Goal: Task Accomplishment & Management: Use online tool/utility

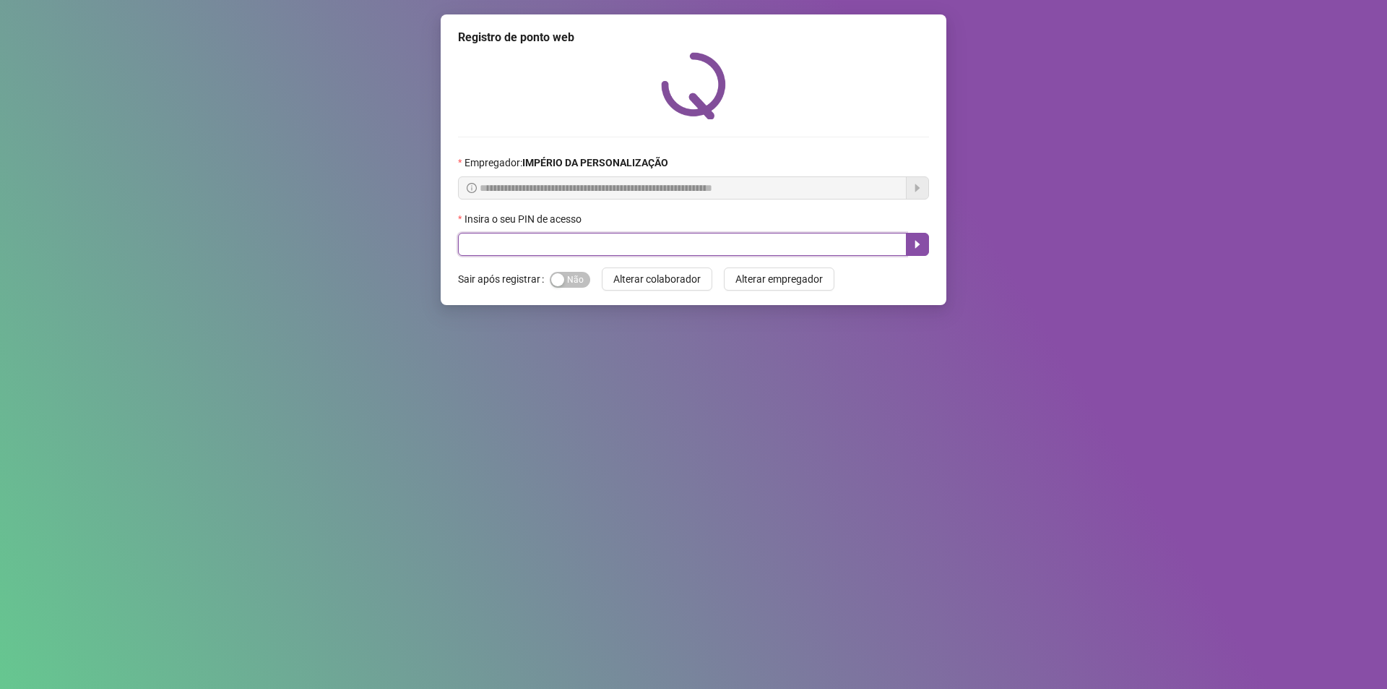
click at [524, 241] on input "text" at bounding box center [682, 244] width 449 height 23
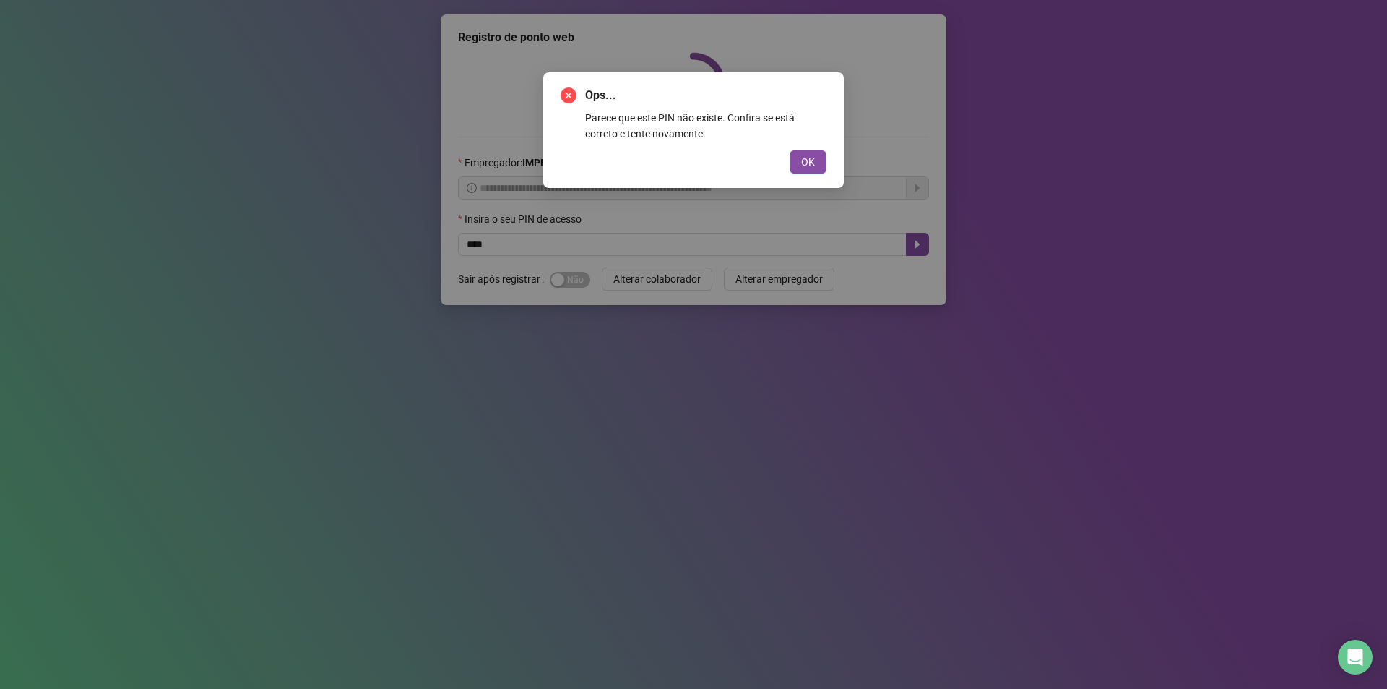
drag, startPoint x: 827, startPoint y: 160, endPoint x: 807, endPoint y: 177, distance: 26.6
click at [815, 169] on div "Ops... Parece que este PIN não existe. Confira se está correto e tente novament…" at bounding box center [693, 130] width 301 height 116
drag, startPoint x: 801, startPoint y: 175, endPoint x: 795, endPoint y: 139, distance: 36.7
click at [801, 176] on div "Ops... Parece que este PIN não existe. Confira se está correto e tente novament…" at bounding box center [693, 130] width 301 height 116
click at [806, 152] on button "OK" at bounding box center [808, 161] width 37 height 23
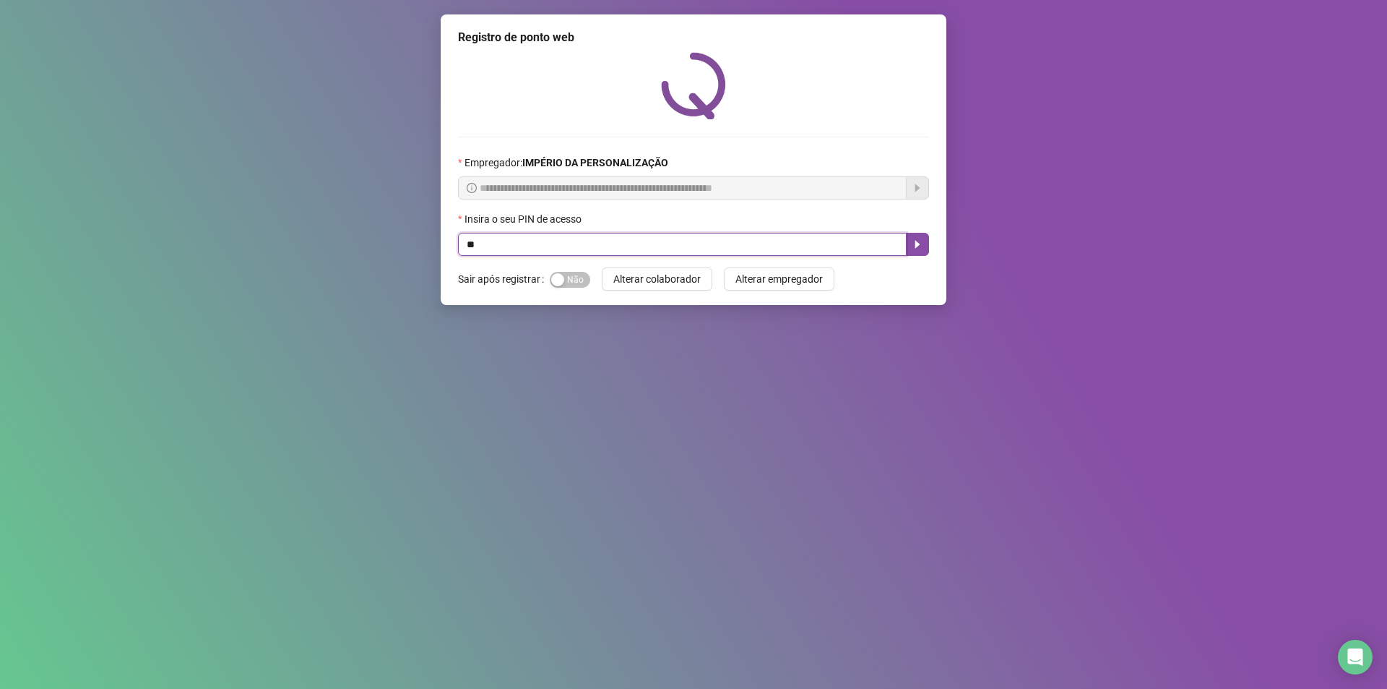
type input "*"
type input "*****"
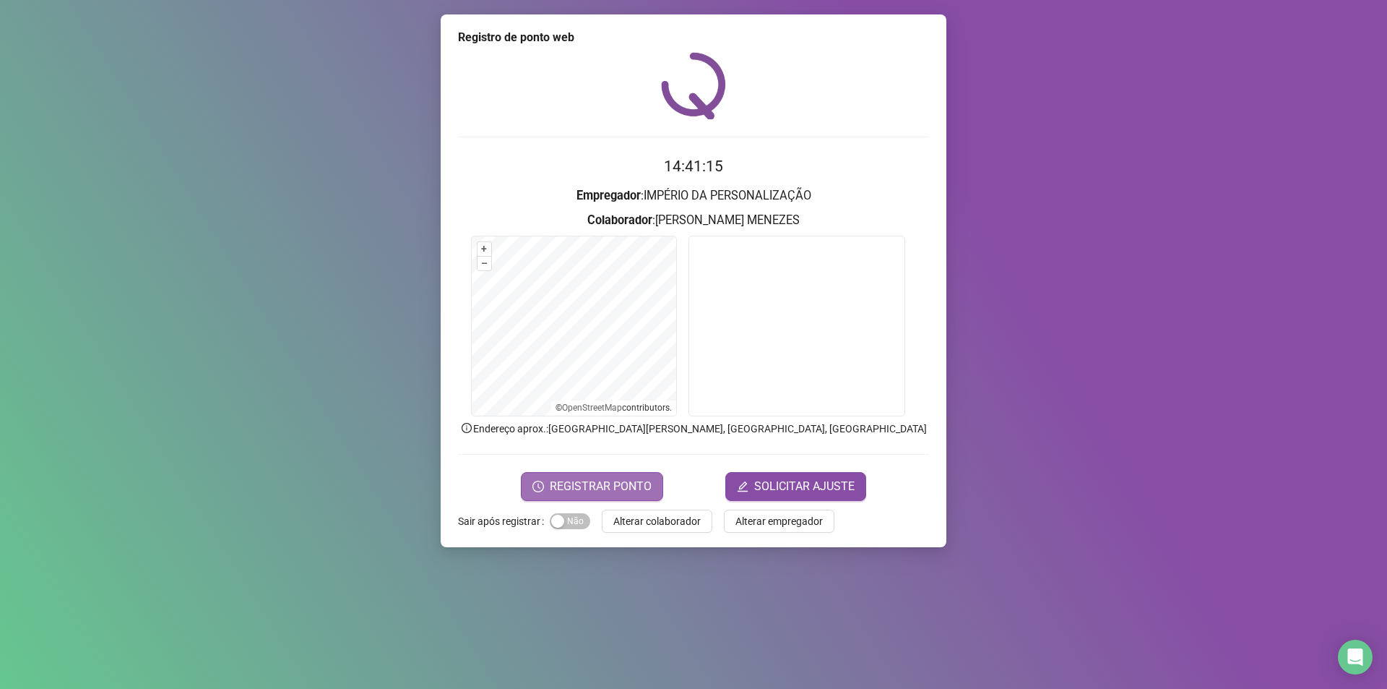
click at [626, 488] on span "REGISTRAR PONTO" at bounding box center [601, 486] width 102 height 17
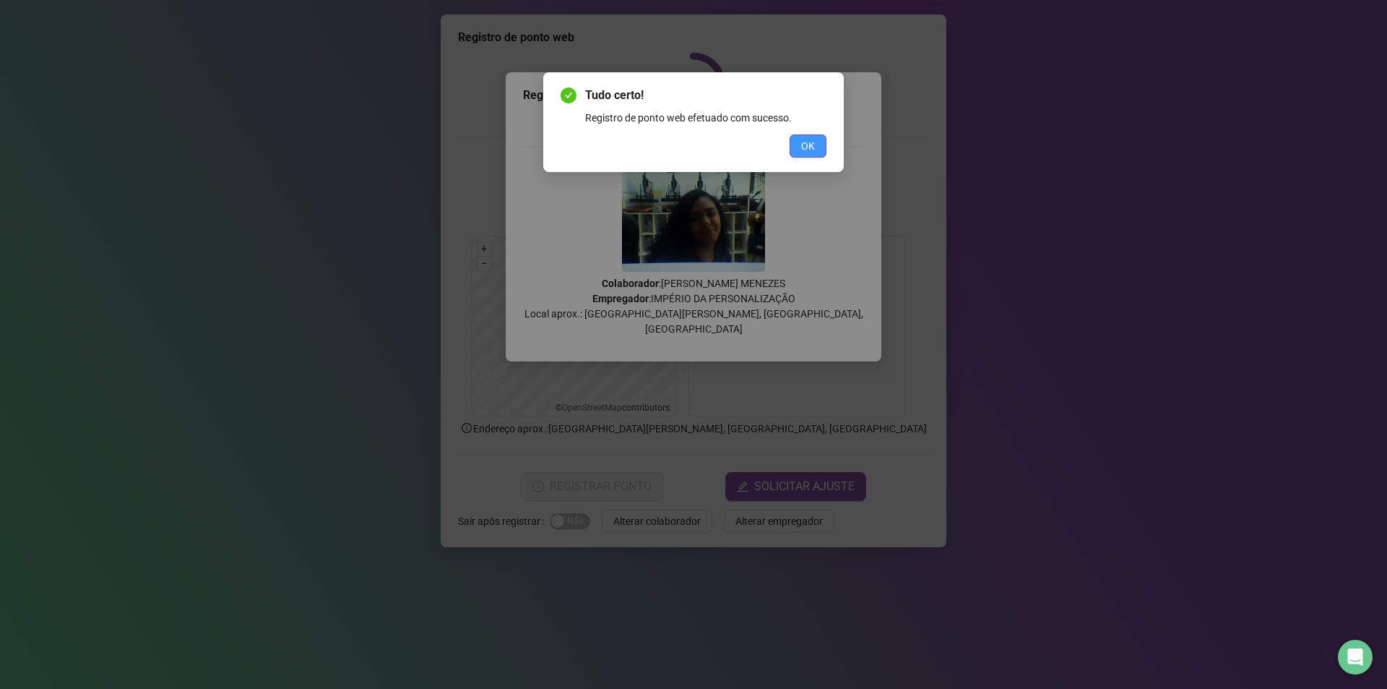
click at [803, 139] on span "OK" at bounding box center [808, 146] width 14 height 16
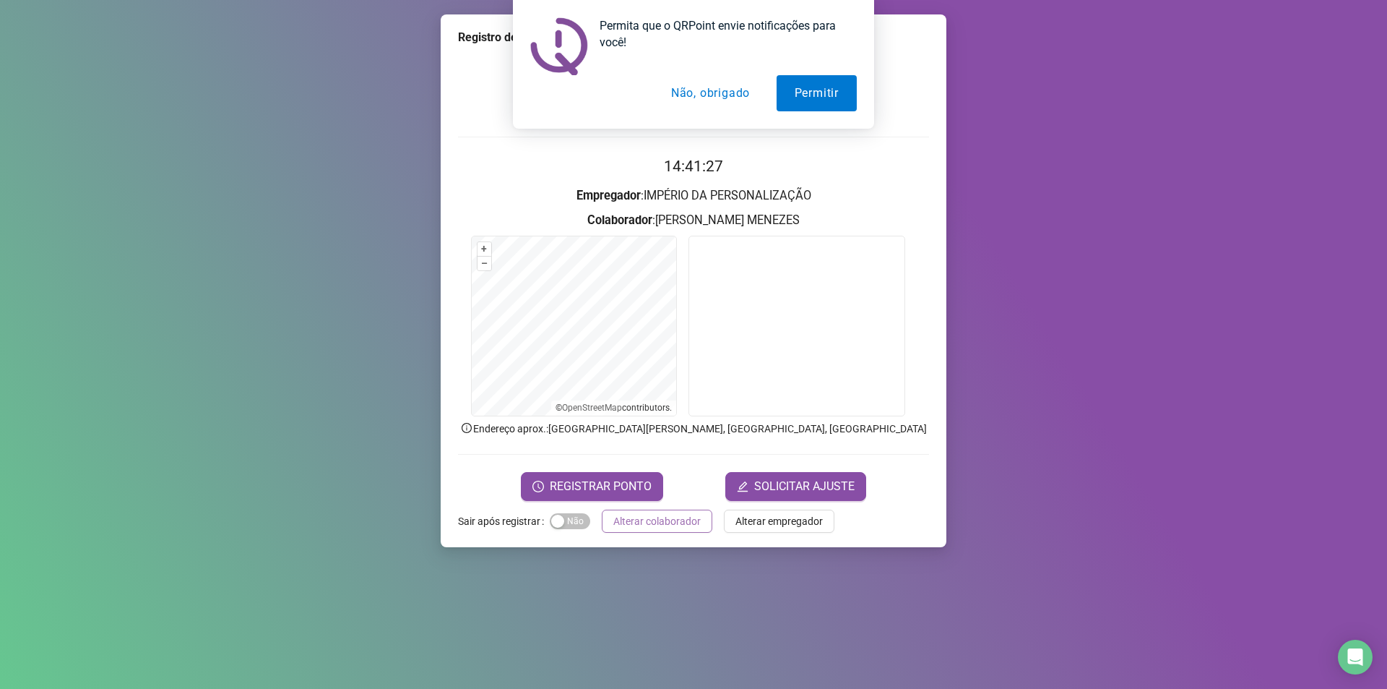
click at [687, 528] on span "Alterar colaborador" at bounding box center [656, 521] width 87 height 16
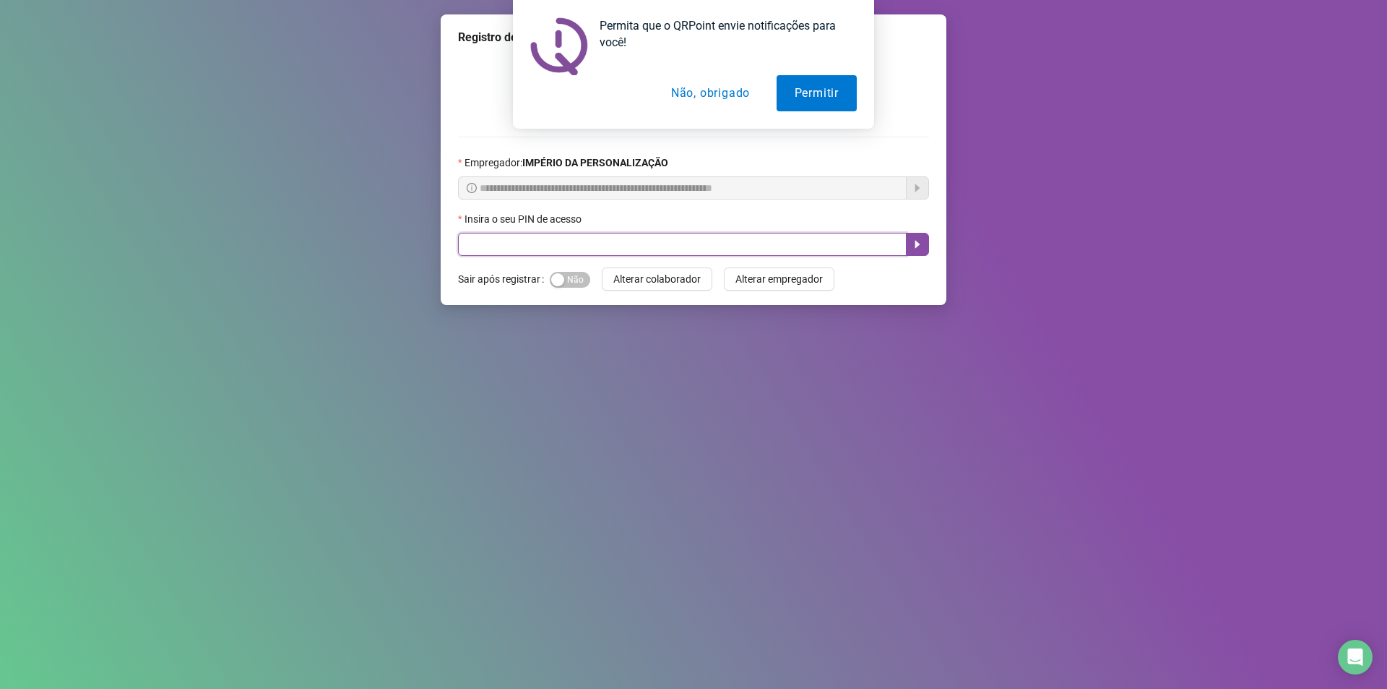
click at [492, 239] on input "text" at bounding box center [682, 244] width 449 height 23
click at [699, 82] on button "Não, obrigado" at bounding box center [710, 93] width 115 height 36
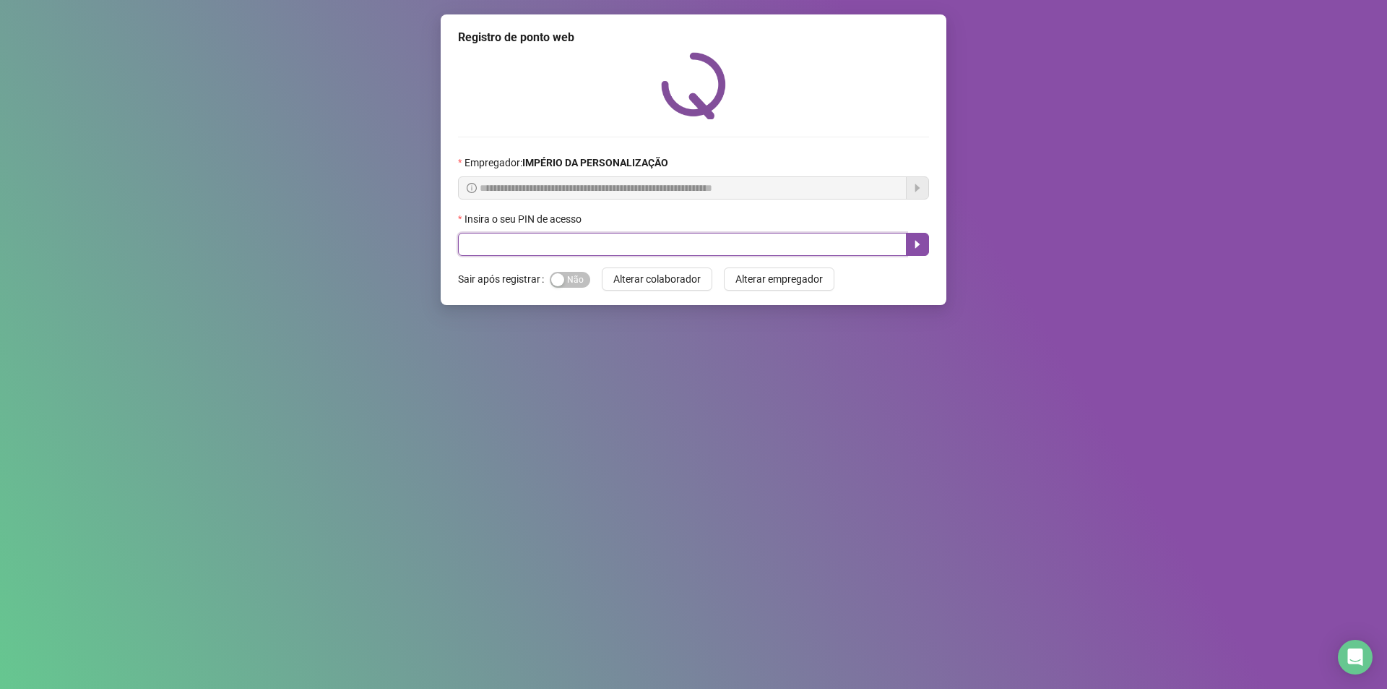
click at [556, 246] on input "text" at bounding box center [682, 244] width 449 height 23
type input "*****"
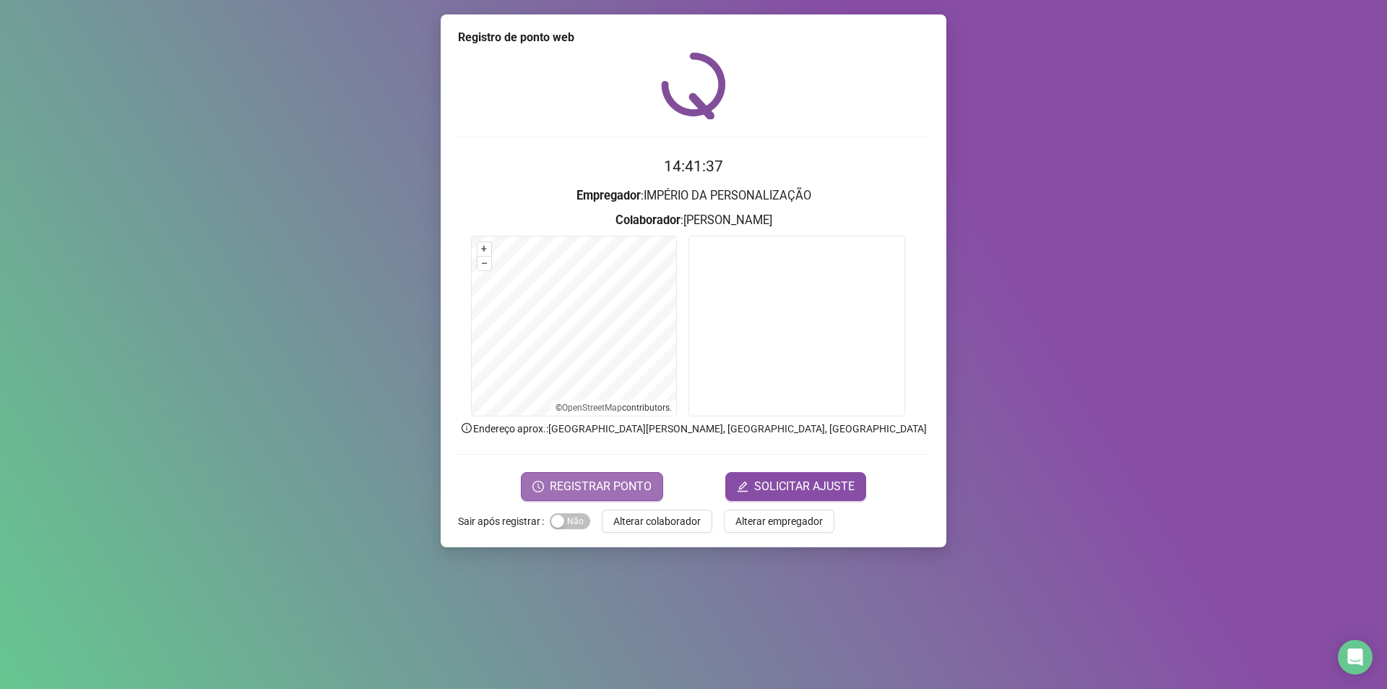
click at [650, 490] on span "REGISTRAR PONTO" at bounding box center [601, 486] width 102 height 17
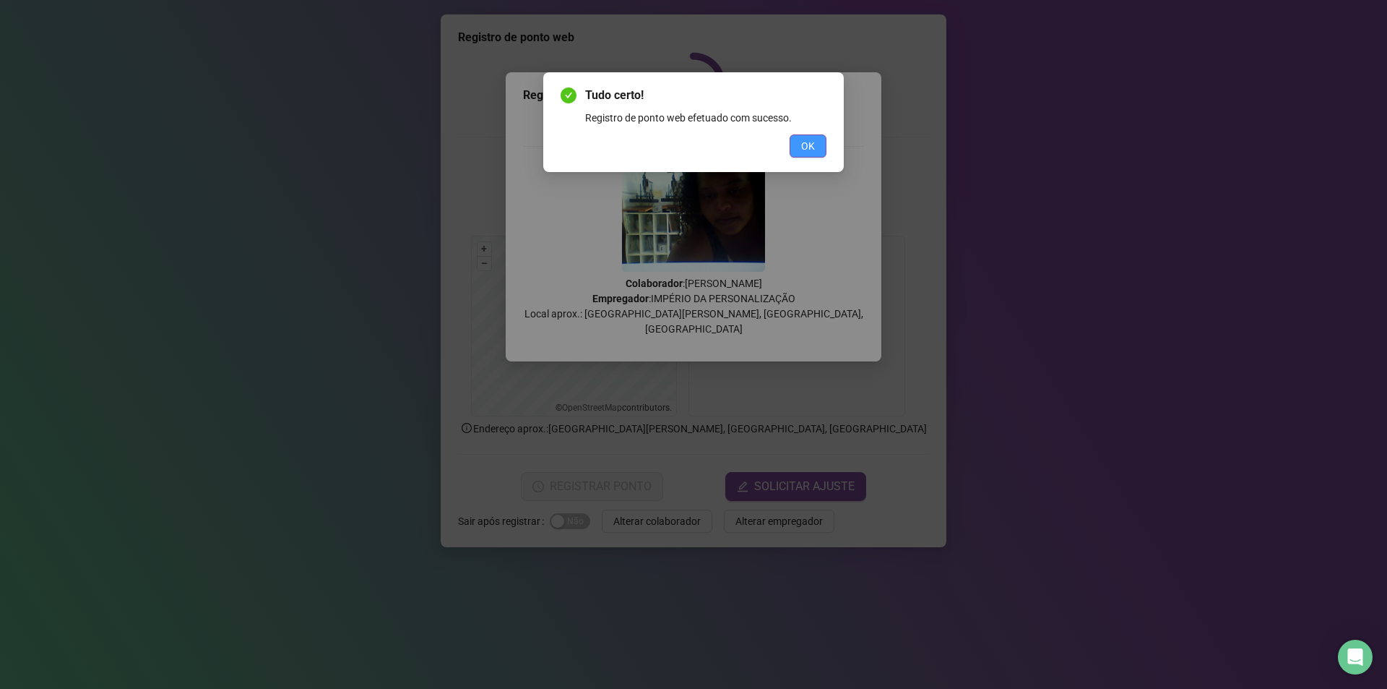
click at [819, 146] on button "OK" at bounding box center [808, 145] width 37 height 23
